Goal: Task Accomplishment & Management: Manage account settings

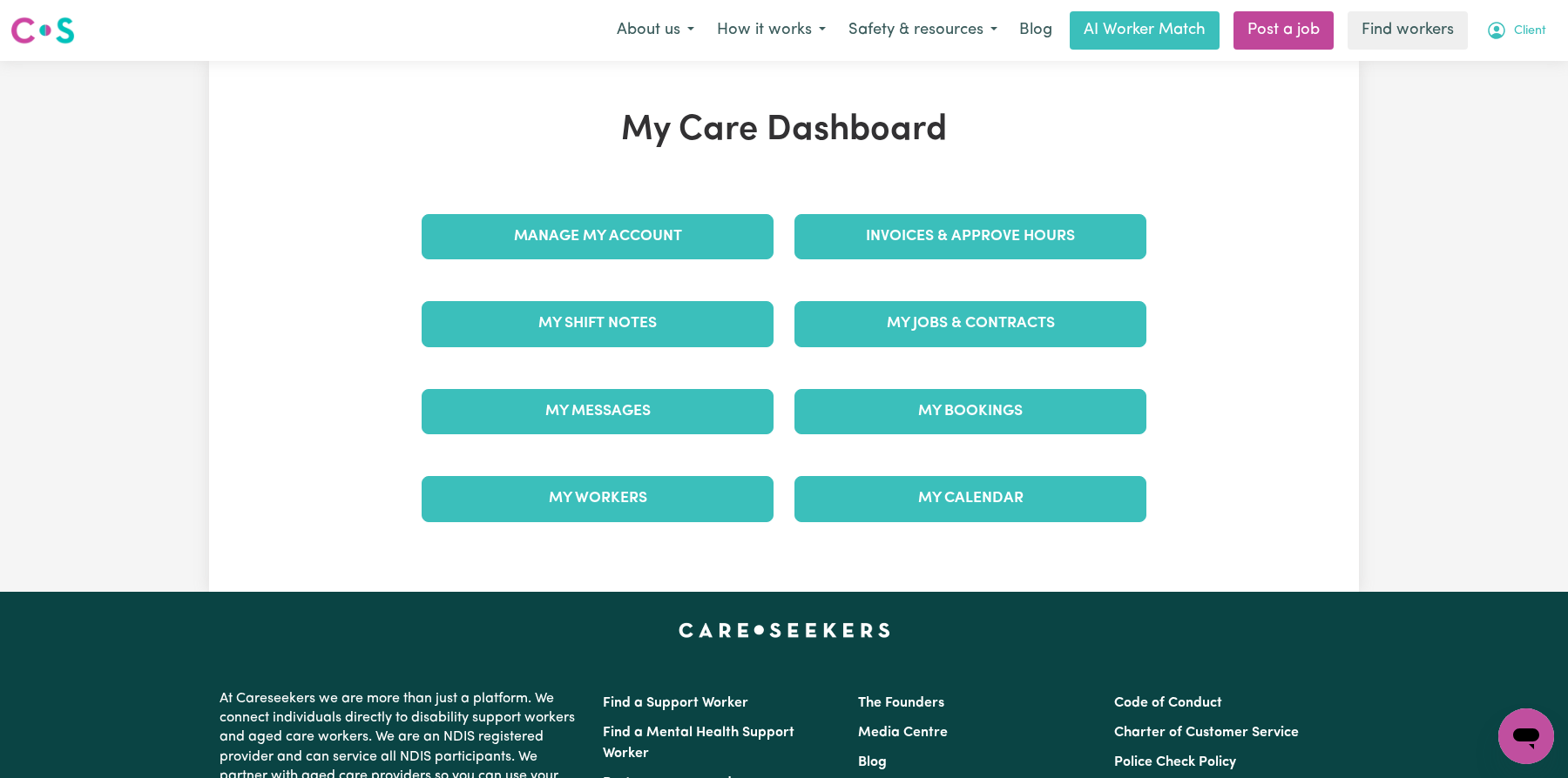
click at [1531, 39] on span "Client" at bounding box center [1529, 31] width 32 height 19
click at [1498, 90] on link "Logout" at bounding box center [1487, 100] width 137 height 33
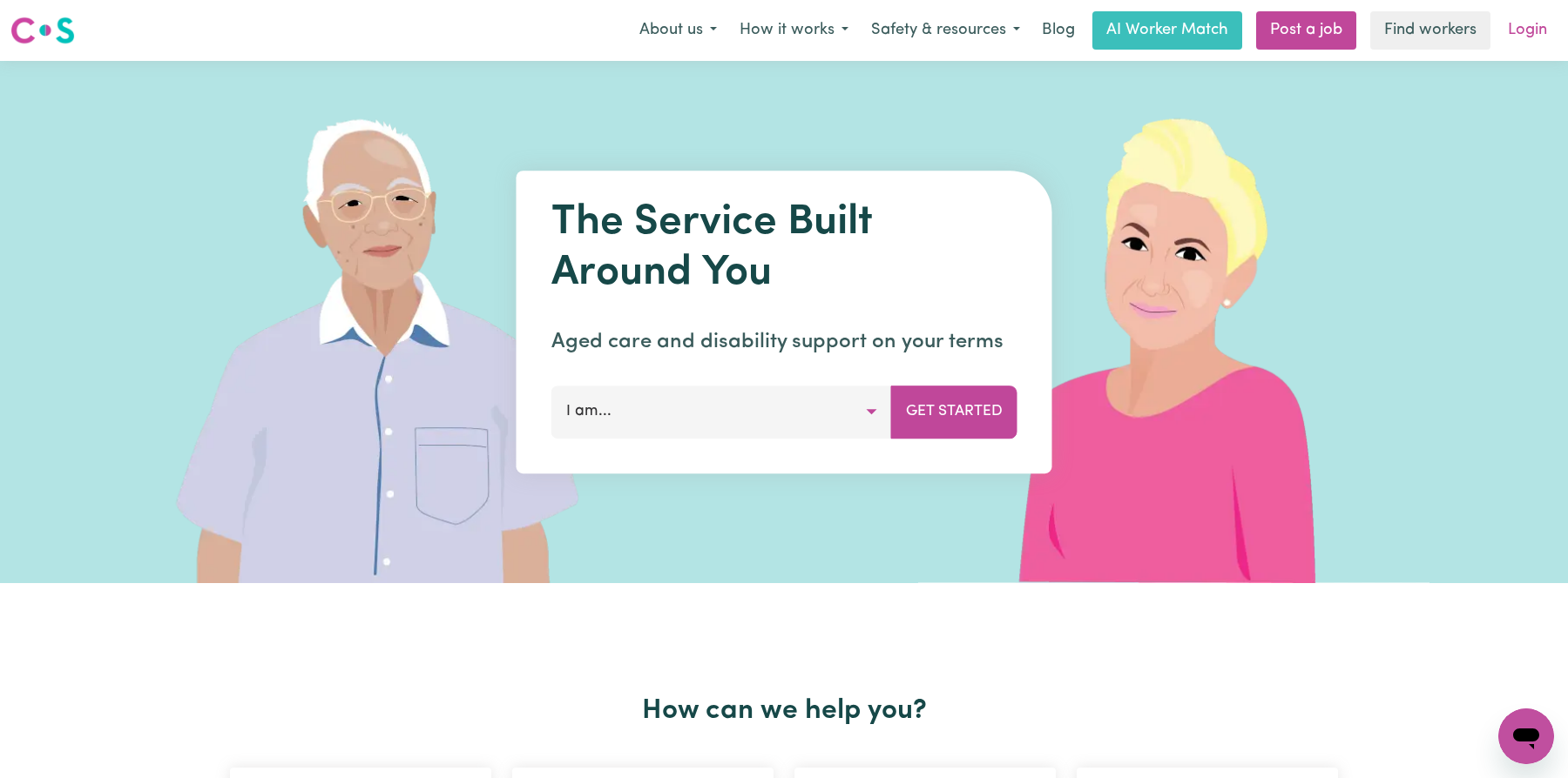
click at [1536, 37] on link "Login" at bounding box center [1527, 30] width 60 height 38
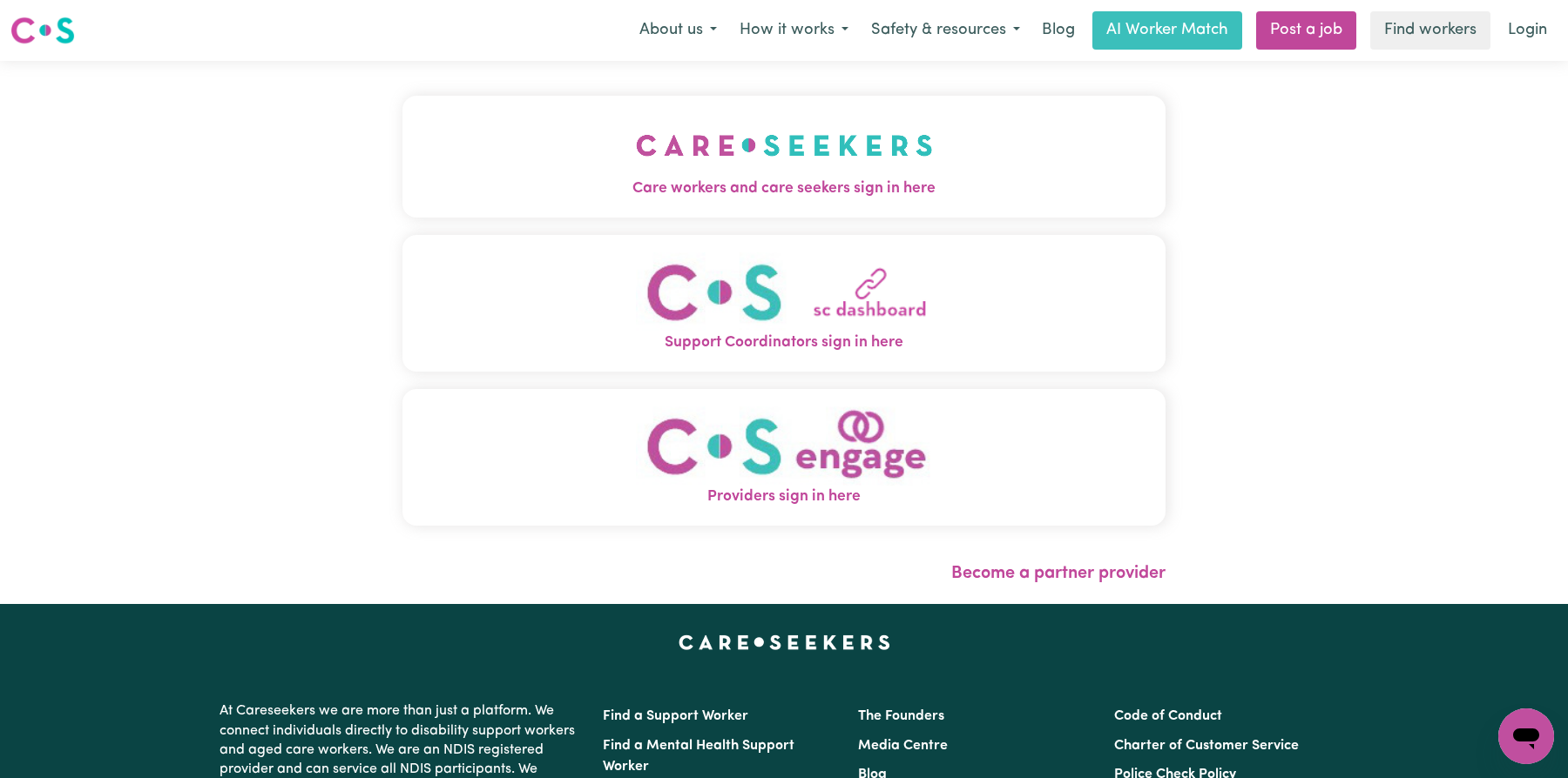
click at [610, 228] on div "Care workers and care seekers sign in here Support Coordinators sign in here Pr…" at bounding box center [783, 319] width 763 height 447
click at [632, 199] on span "Care workers and care seekers sign in here" at bounding box center [783, 189] width 763 height 22
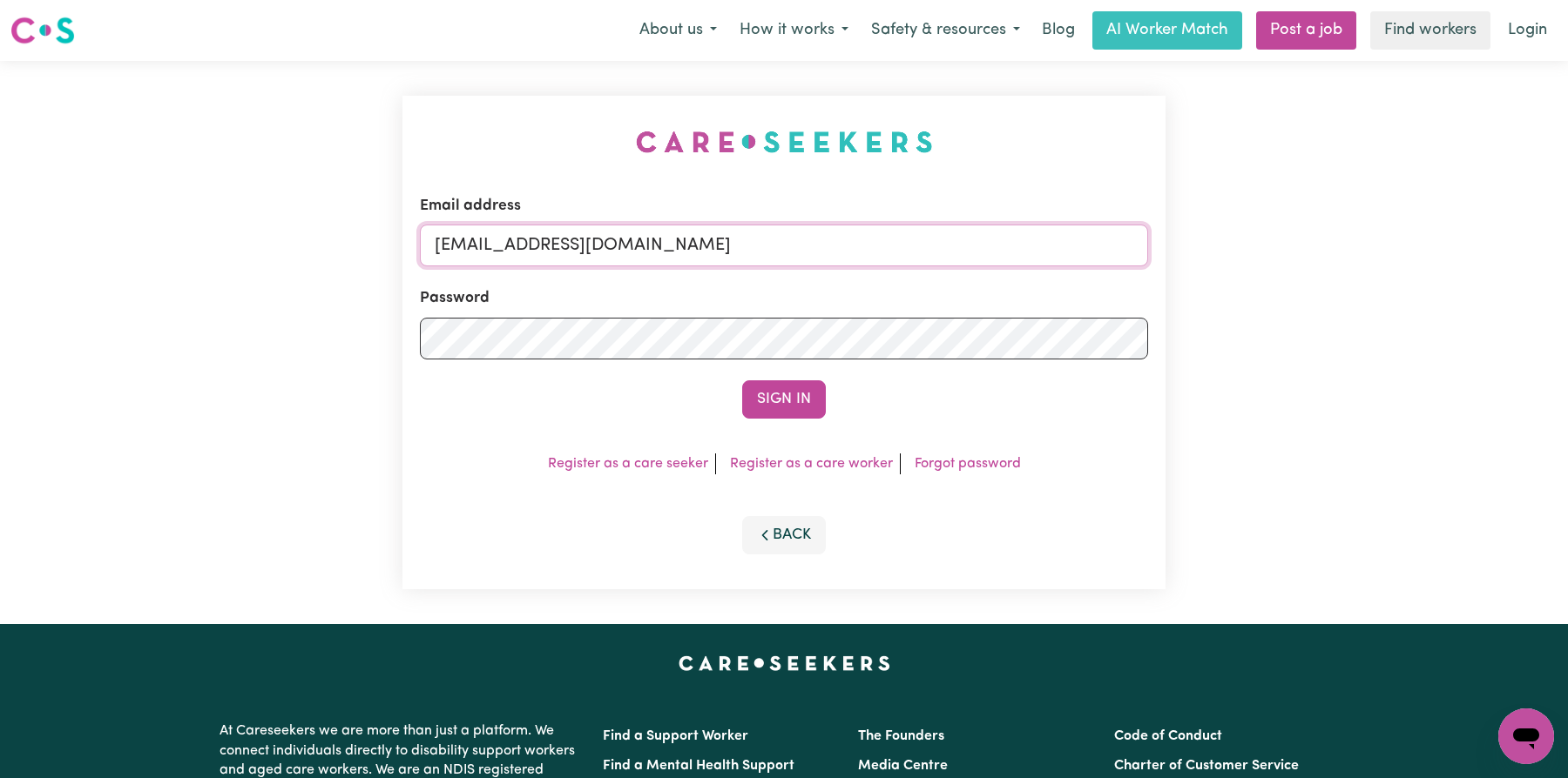
click at [797, 243] on input "[EMAIL_ADDRESS][DOMAIN_NAME]" at bounding box center [784, 245] width 728 height 42
type input "[EMAIL_ADDRESS][DOMAIN_NAME]"
click at [778, 408] on button "Sign In" at bounding box center [784, 399] width 83 height 38
